Goal: Information Seeking & Learning: Learn about a topic

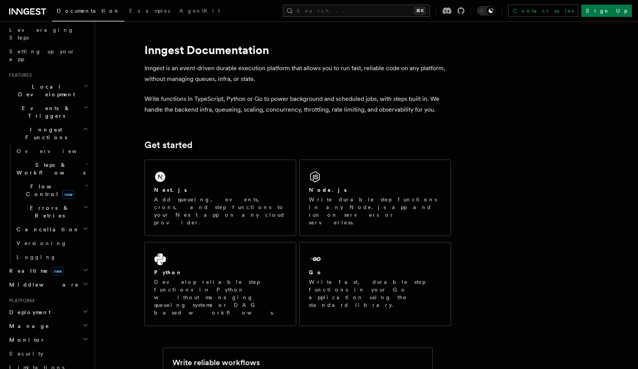
scroll to position [133, 0]
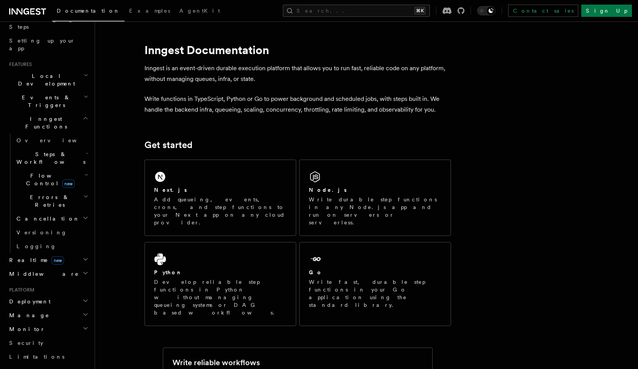
click at [66, 253] on h2 "Realtime new" at bounding box center [48, 260] width 84 height 14
click at [64, 267] on h2 "Middleware" at bounding box center [48, 274] width 84 height 14
click at [63, 267] on h2 "Middleware" at bounding box center [48, 274] width 84 height 14
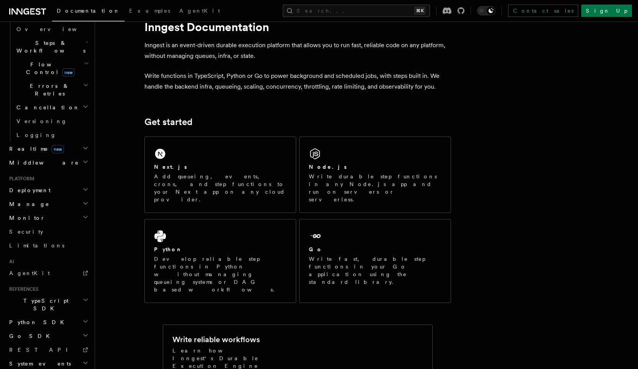
scroll to position [24, 0]
click at [58, 197] on h2 "Manage" at bounding box center [48, 204] width 84 height 14
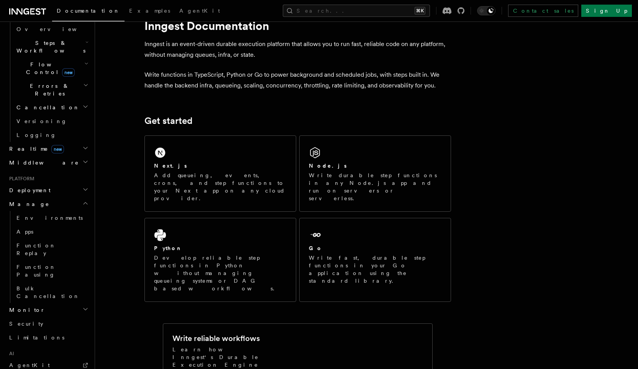
click at [58, 197] on h2 "Manage" at bounding box center [48, 204] width 84 height 14
click at [58, 211] on h2 "Monitor" at bounding box center [48, 218] width 84 height 14
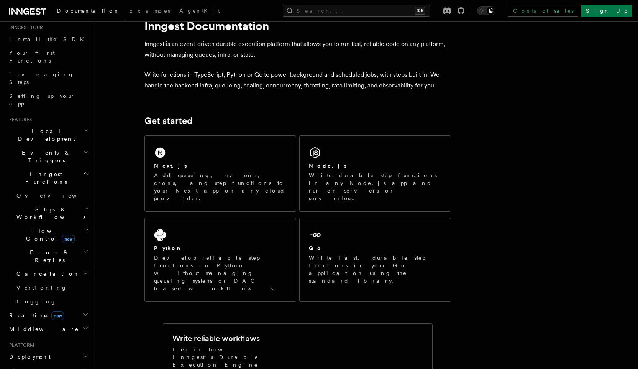
scroll to position [63, 0]
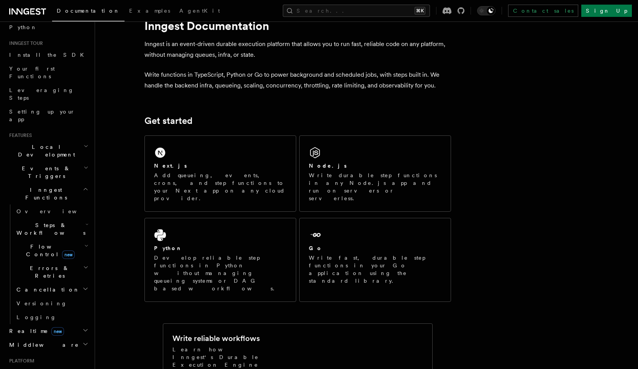
click at [58, 161] on h2 "Events & Triggers" at bounding box center [48, 171] width 84 height 21
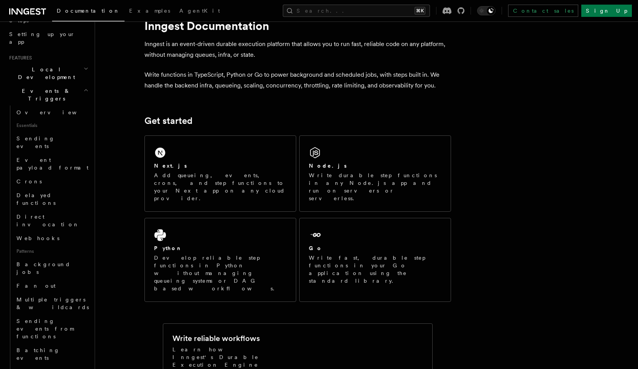
scroll to position [145, 0]
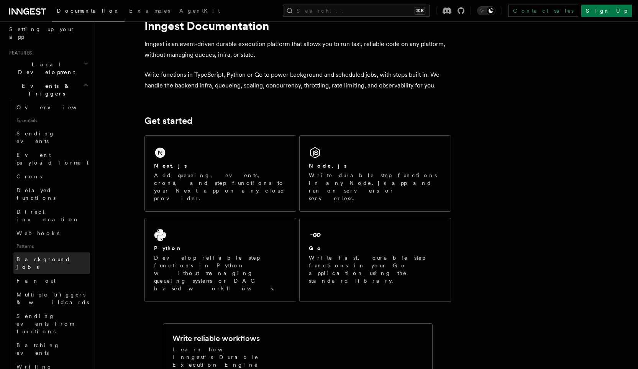
click at [55, 256] on span "Background jobs" at bounding box center [43, 263] width 54 height 14
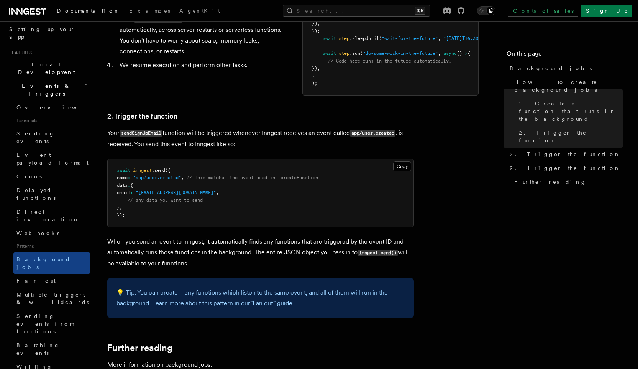
scroll to position [415, 0]
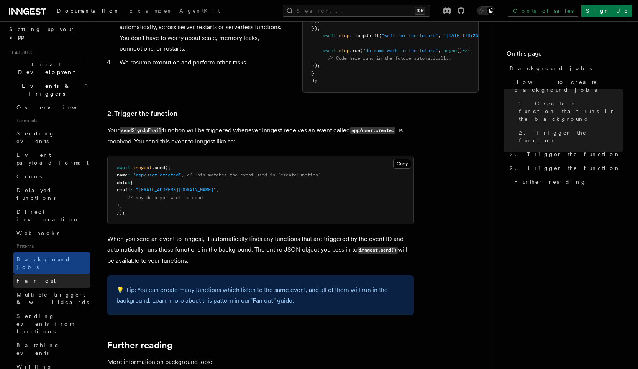
click at [46, 274] on link "Fan out" at bounding box center [51, 281] width 77 height 14
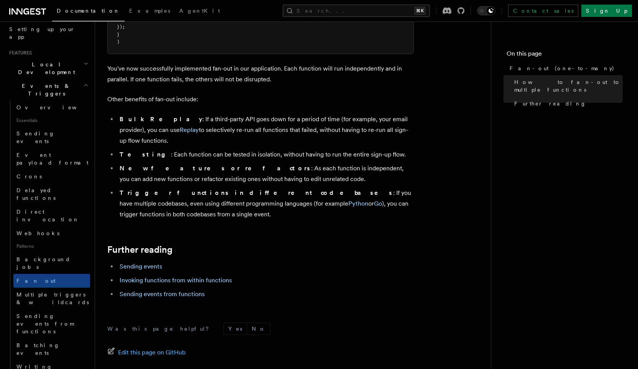
scroll to position [941, 0]
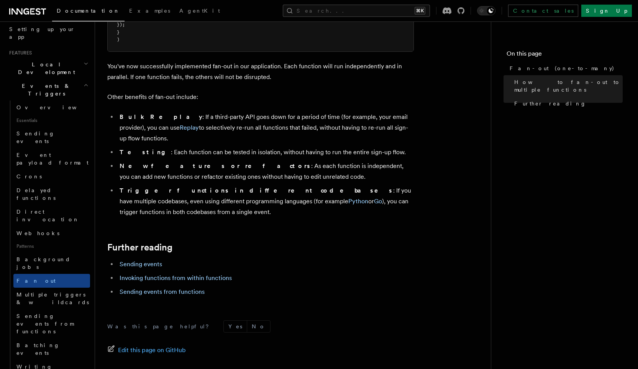
click at [146, 185] on li "Trigger functions in different codebases : If you have multiple codebases, even…" at bounding box center [265, 201] width 297 height 32
click at [46, 291] on span "Multiple triggers & wildcards" at bounding box center [53, 298] width 74 height 15
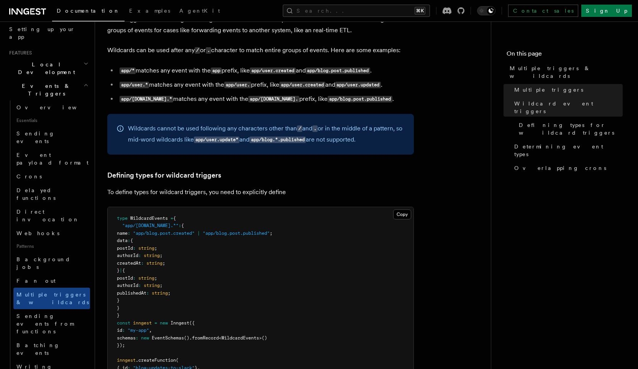
scroll to position [360, 0]
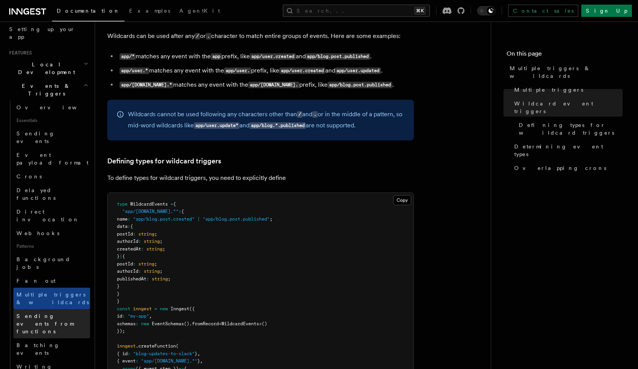
click at [66, 313] on span "Sending events from functions" at bounding box center [44, 323] width 57 height 21
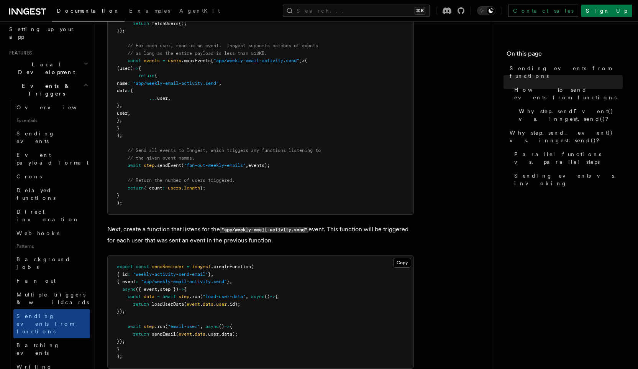
scroll to position [439, 0]
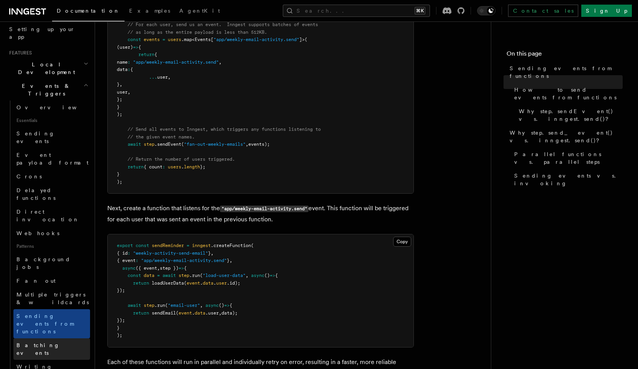
click at [64, 338] on link "Batching events" at bounding box center [51, 348] width 77 height 21
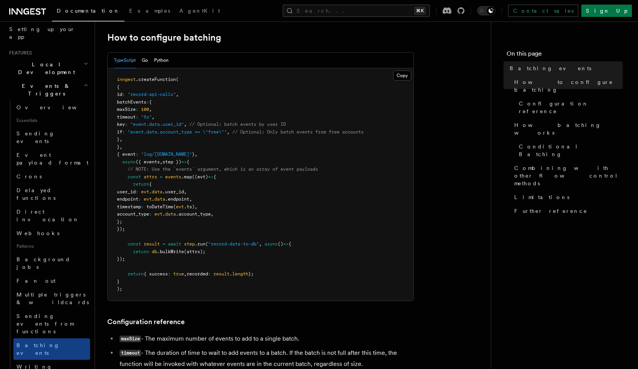
scroll to position [188, 0]
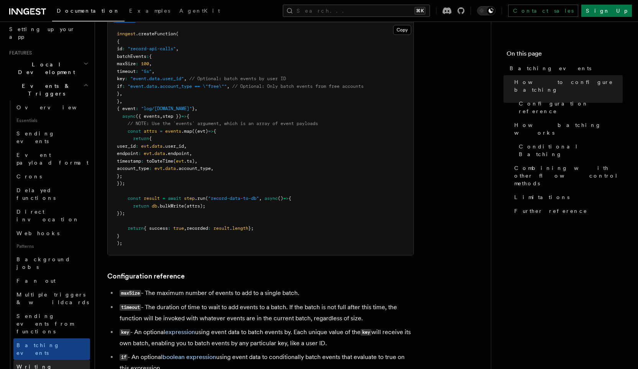
click at [77, 360] on link "Writing expression" at bounding box center [51, 370] width 77 height 21
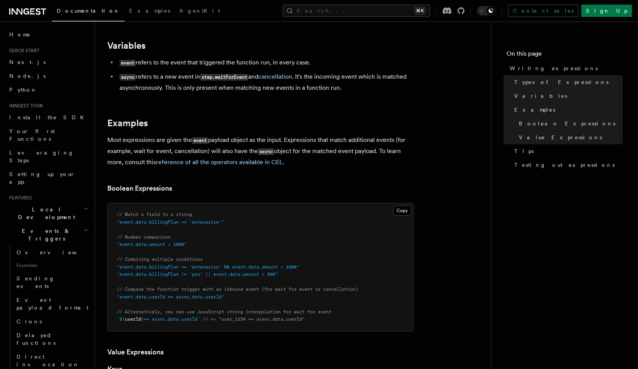
click at [48, 227] on span "Events & Triggers" at bounding box center [44, 234] width 77 height 15
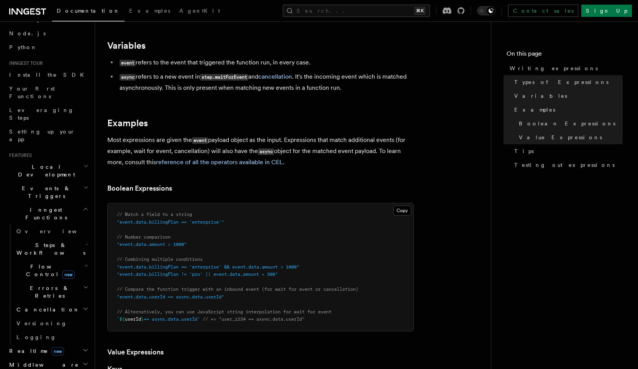
scroll to position [43, 0]
click at [62, 270] on span "new" at bounding box center [68, 274] width 13 height 8
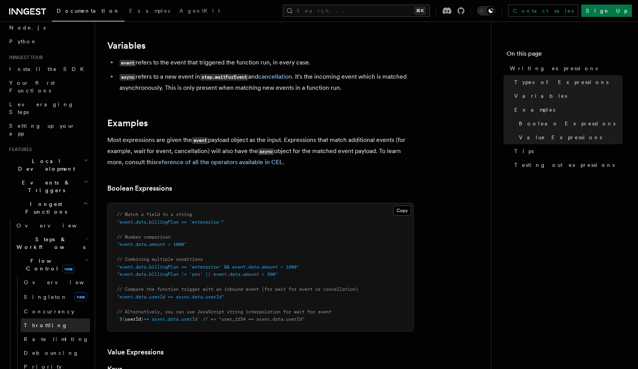
scroll to position [49, 0]
click at [54, 318] on link "Throttling" at bounding box center [55, 325] width 69 height 14
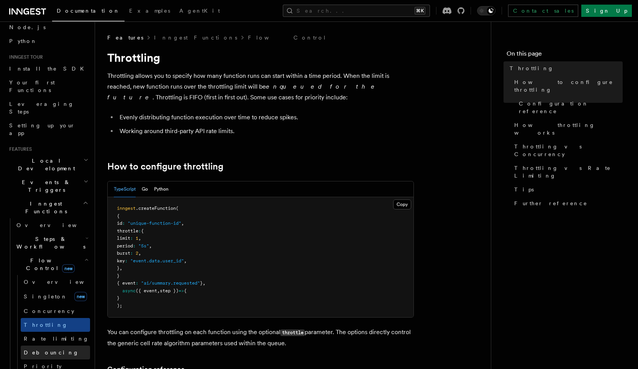
click at [50, 349] on span "Debouncing" at bounding box center [51, 352] width 55 height 6
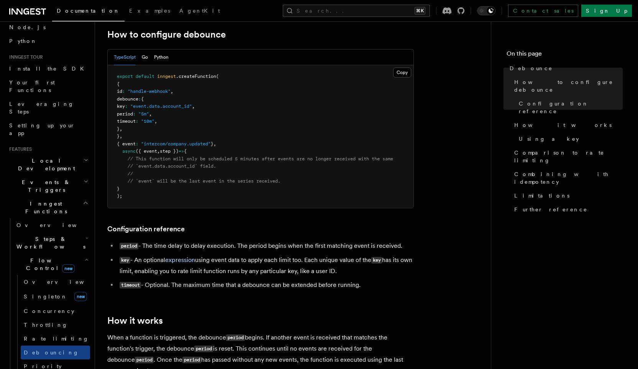
scroll to position [250, 0]
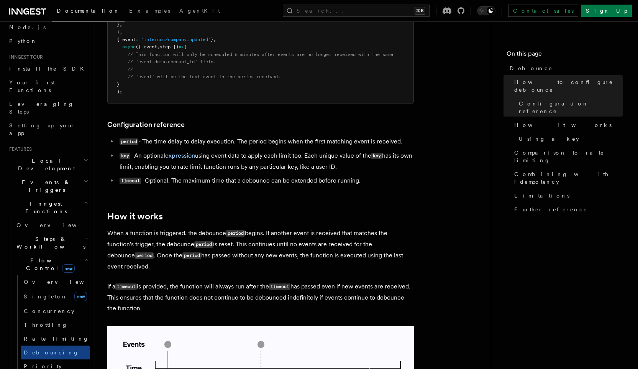
click at [317, 154] on li "key - An optional expression using event data to apply each limit too. Each uni…" at bounding box center [265, 161] width 297 height 22
drag, startPoint x: 317, startPoint y: 154, endPoint x: 136, endPoint y: 168, distance: 181.6
click at [136, 168] on li "key - An optional expression using event data to apply each limit too. Each uni…" at bounding box center [265, 161] width 297 height 22
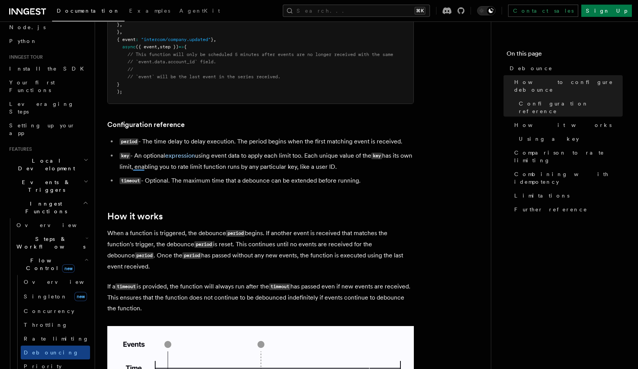
click at [177, 166] on li "key - An optional expression using event data to apply each limit too. Each uni…" at bounding box center [265, 161] width 297 height 22
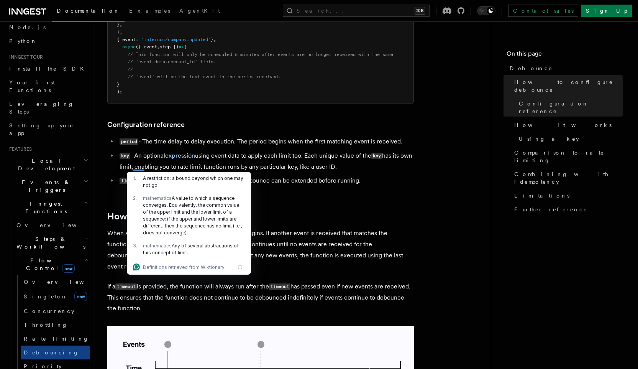
click at [244, 160] on li "key - An optional expression using event data to apply each limit too. Each uni…" at bounding box center [265, 161] width 297 height 22
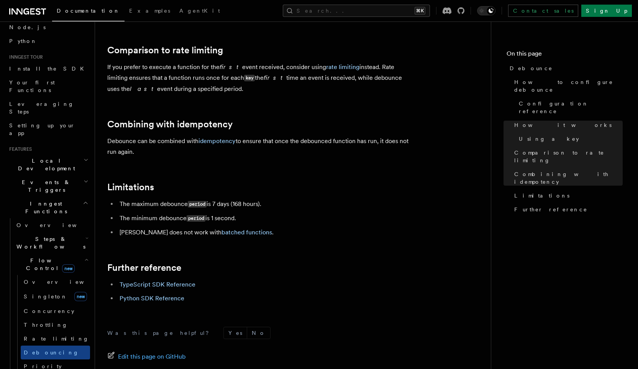
scroll to position [754, 0]
click at [327, 149] on p "Debounce can be combined with idempotency to ensure that once the debounced fun…" at bounding box center [260, 145] width 307 height 21
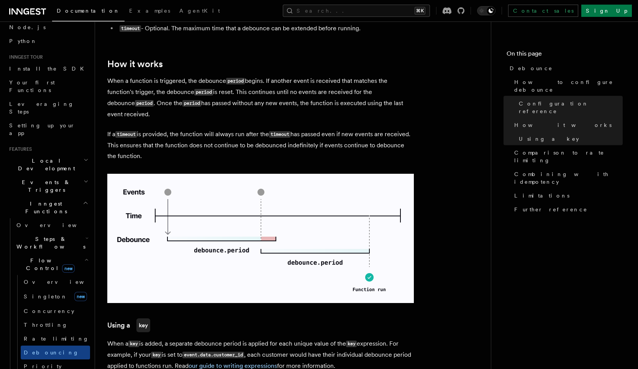
scroll to position [0, 0]
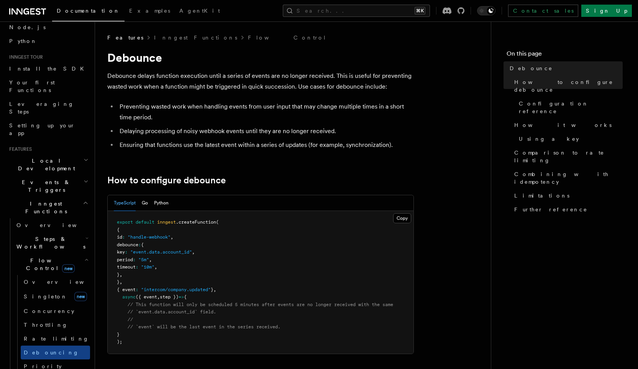
click at [327, 147] on li "Ensuring that functions use the latest event within a series of updates (for ex…" at bounding box center [265, 145] width 297 height 11
